Goal: Find contact information: Find contact information

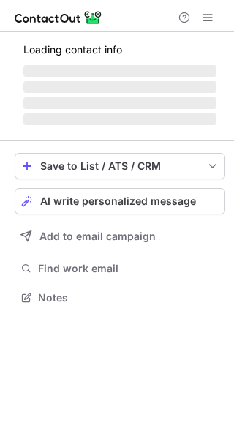
scroll to position [283, 234]
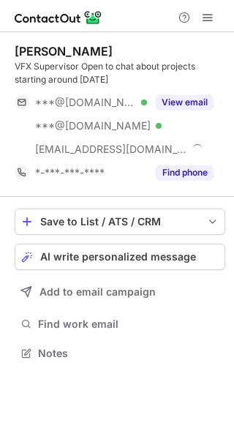
scroll to position [343, 234]
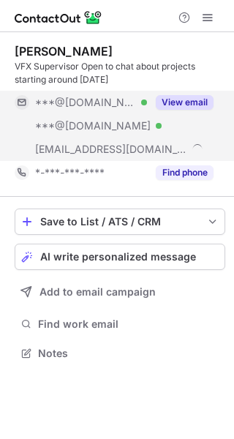
click at [183, 102] on button "View email" at bounding box center [185, 102] width 58 height 15
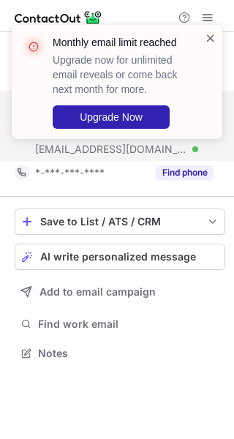
click at [214, 40] on span at bounding box center [211, 38] width 12 height 15
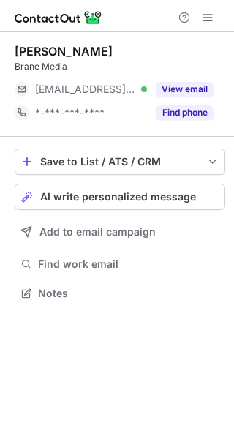
scroll to position [283, 234]
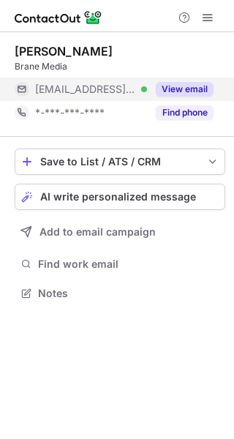
click at [196, 100] on div "View email" at bounding box center [180, 89] width 67 height 23
click at [196, 100] on div "[EMAIL_ADDRESS][DOMAIN_NAME]" at bounding box center [114, 89] width 199 height 23
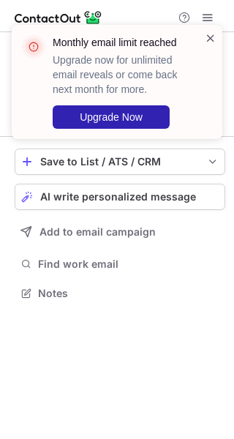
click at [211, 41] on span at bounding box center [211, 38] width 12 height 15
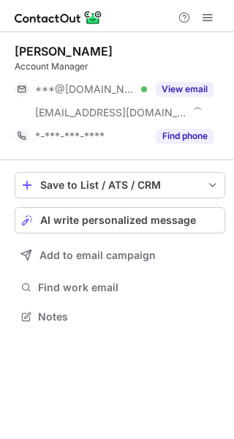
scroll to position [307, 234]
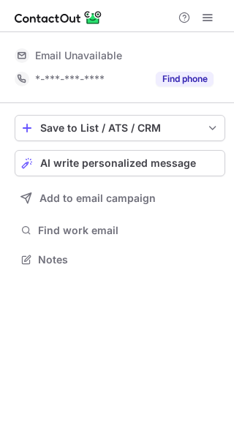
scroll to position [250, 234]
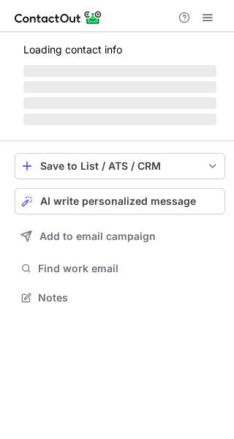
scroll to position [288, 234]
